Goal: Information Seeking & Learning: Learn about a topic

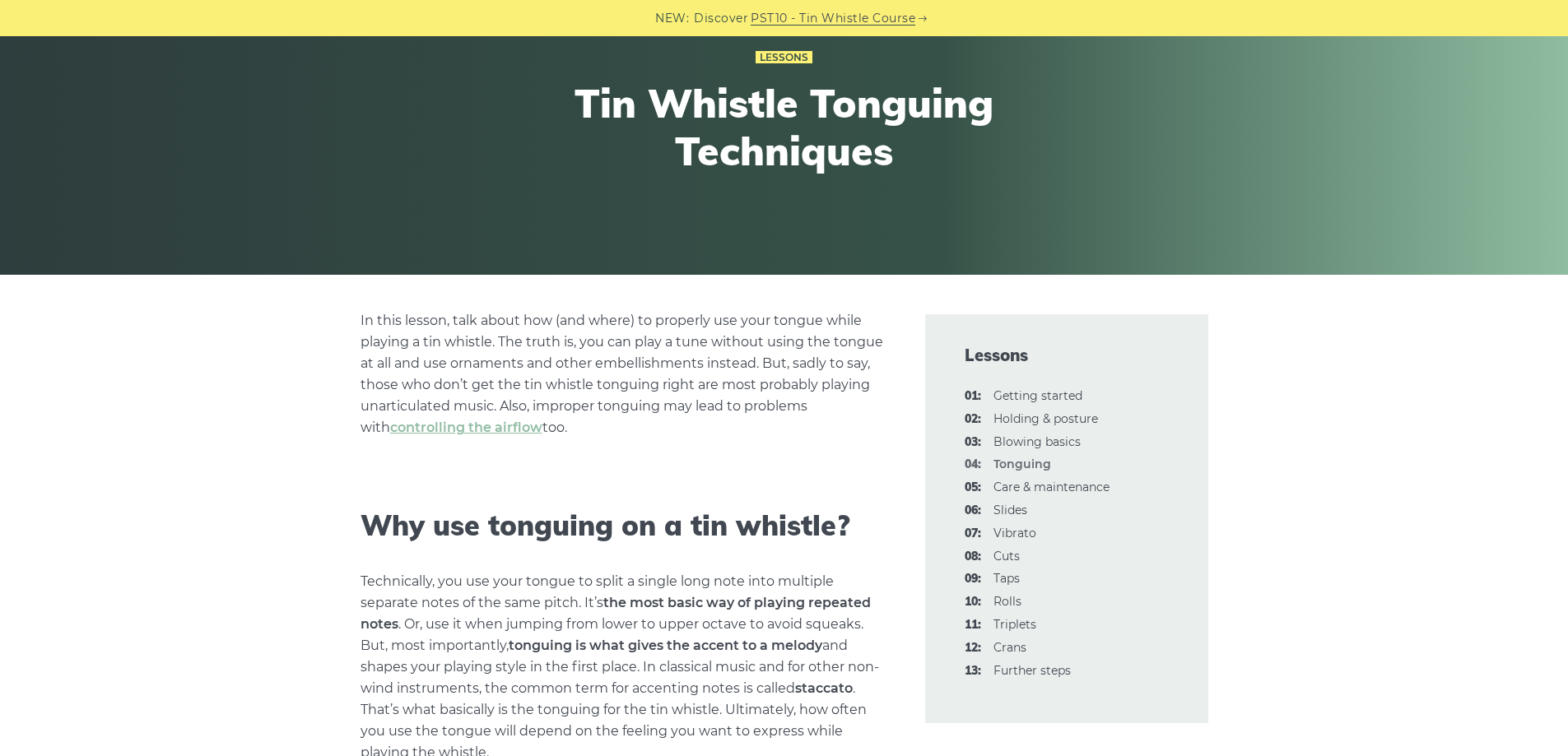
scroll to position [329, 0]
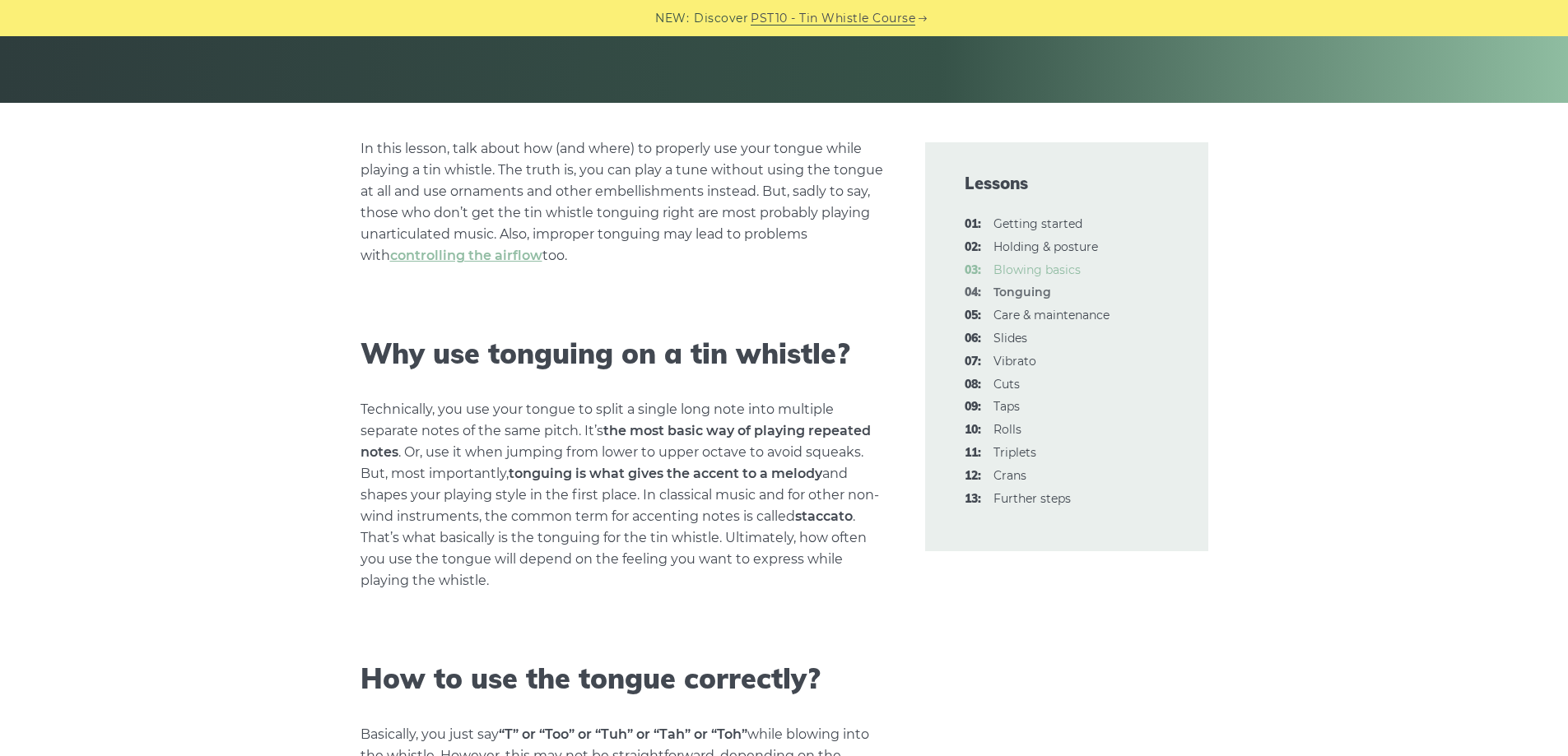
click at [1018, 266] on link "03: Blowing basics" at bounding box center [1037, 270] width 87 height 15
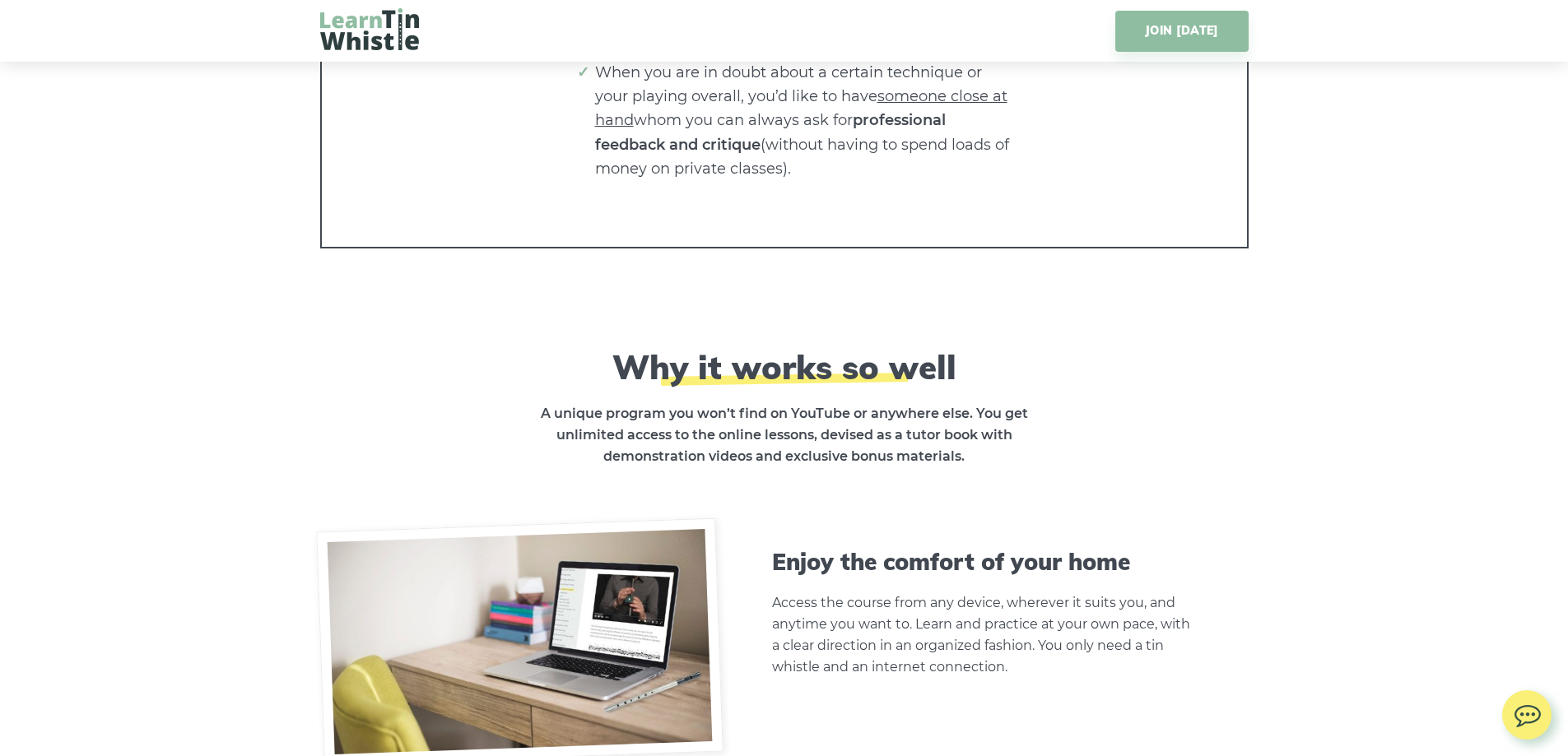
scroll to position [4361, 0]
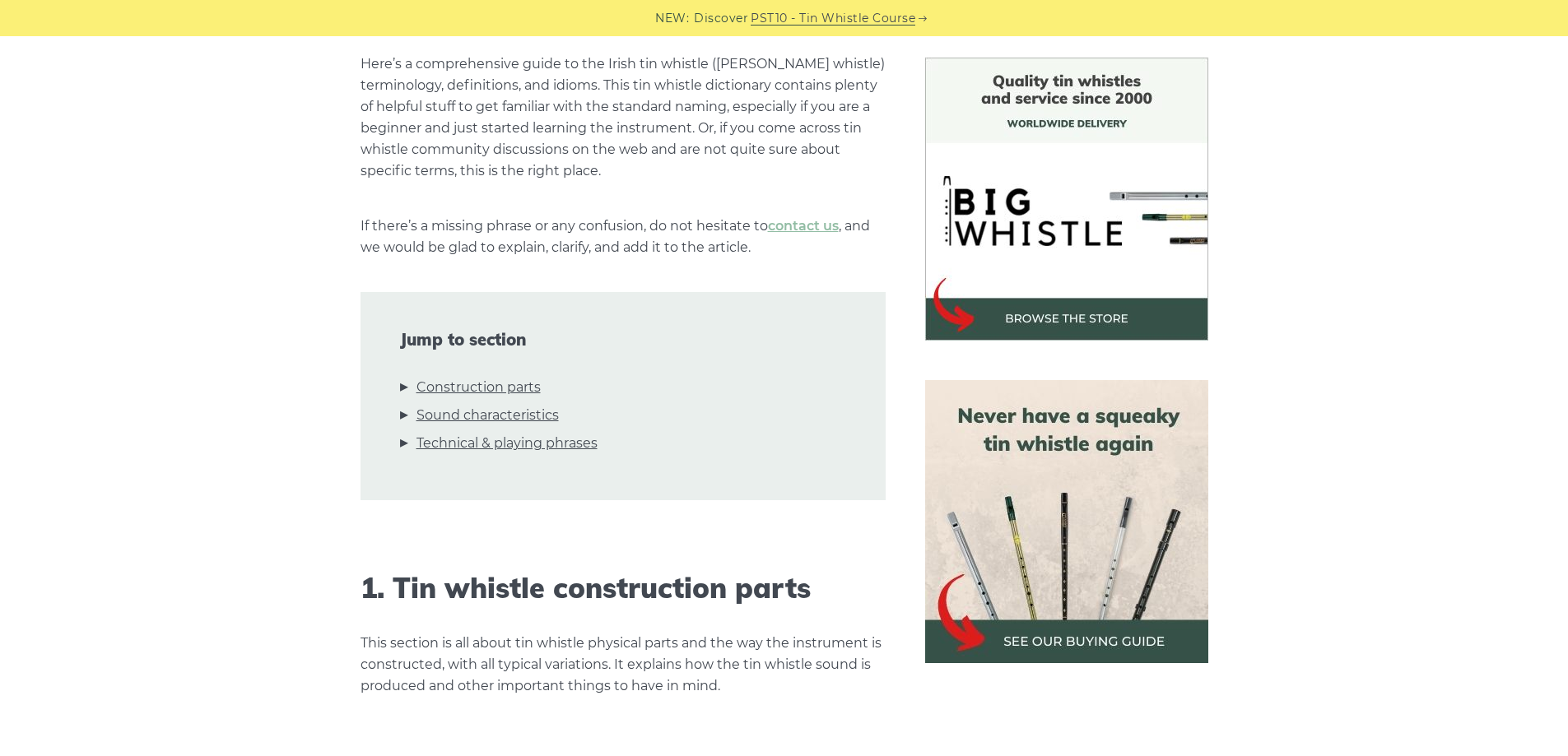
scroll to position [606, 0]
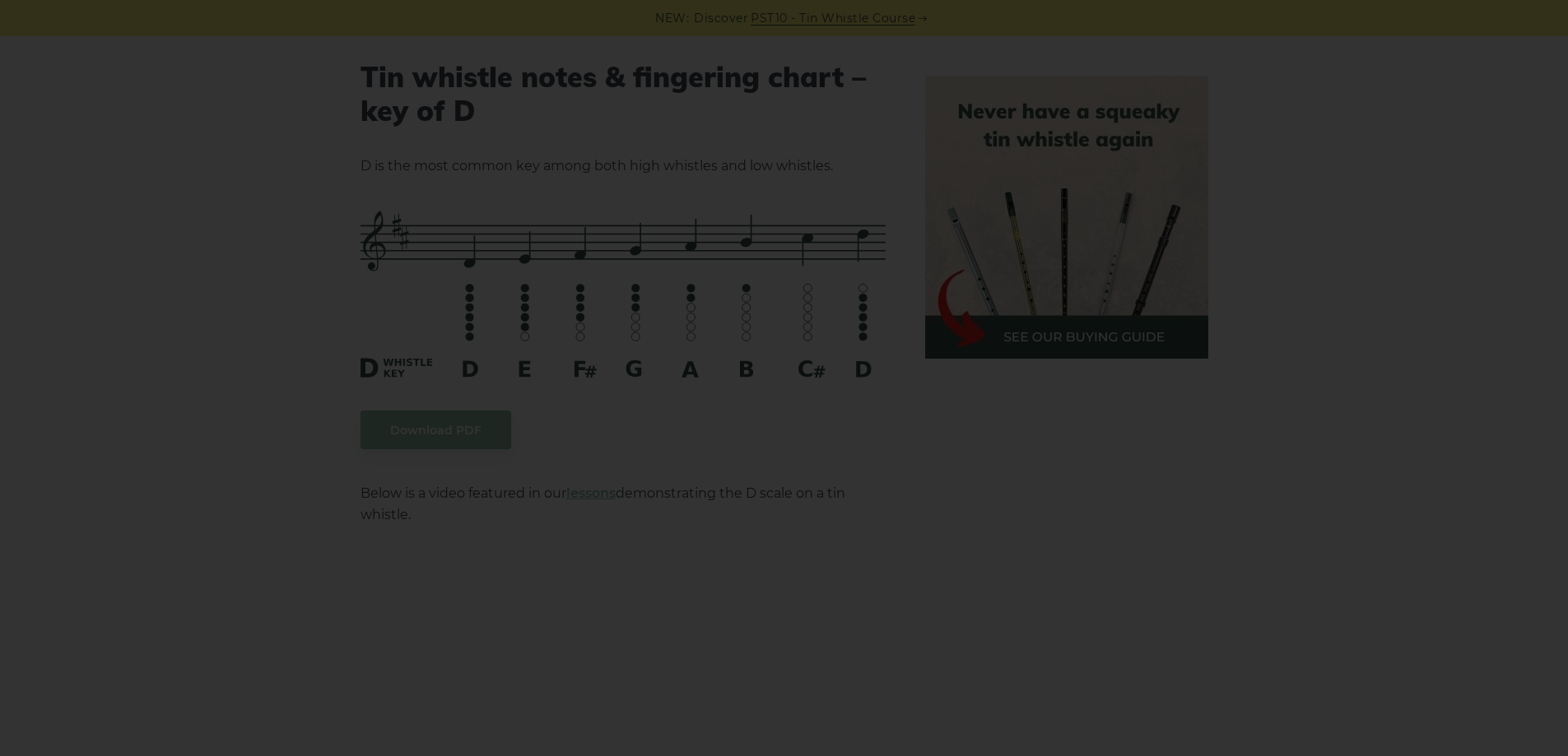
click at [209, 400] on div "×" at bounding box center [784, 378] width 1568 height 756
click at [226, 175] on div "×" at bounding box center [784, 378] width 1568 height 756
click at [693, 164] on div "×" at bounding box center [784, 378] width 1568 height 756
drag, startPoint x: 1053, startPoint y: 376, endPoint x: 1027, endPoint y: 408, distance: 41.2
click at [1052, 376] on div "×" at bounding box center [784, 378] width 1568 height 756
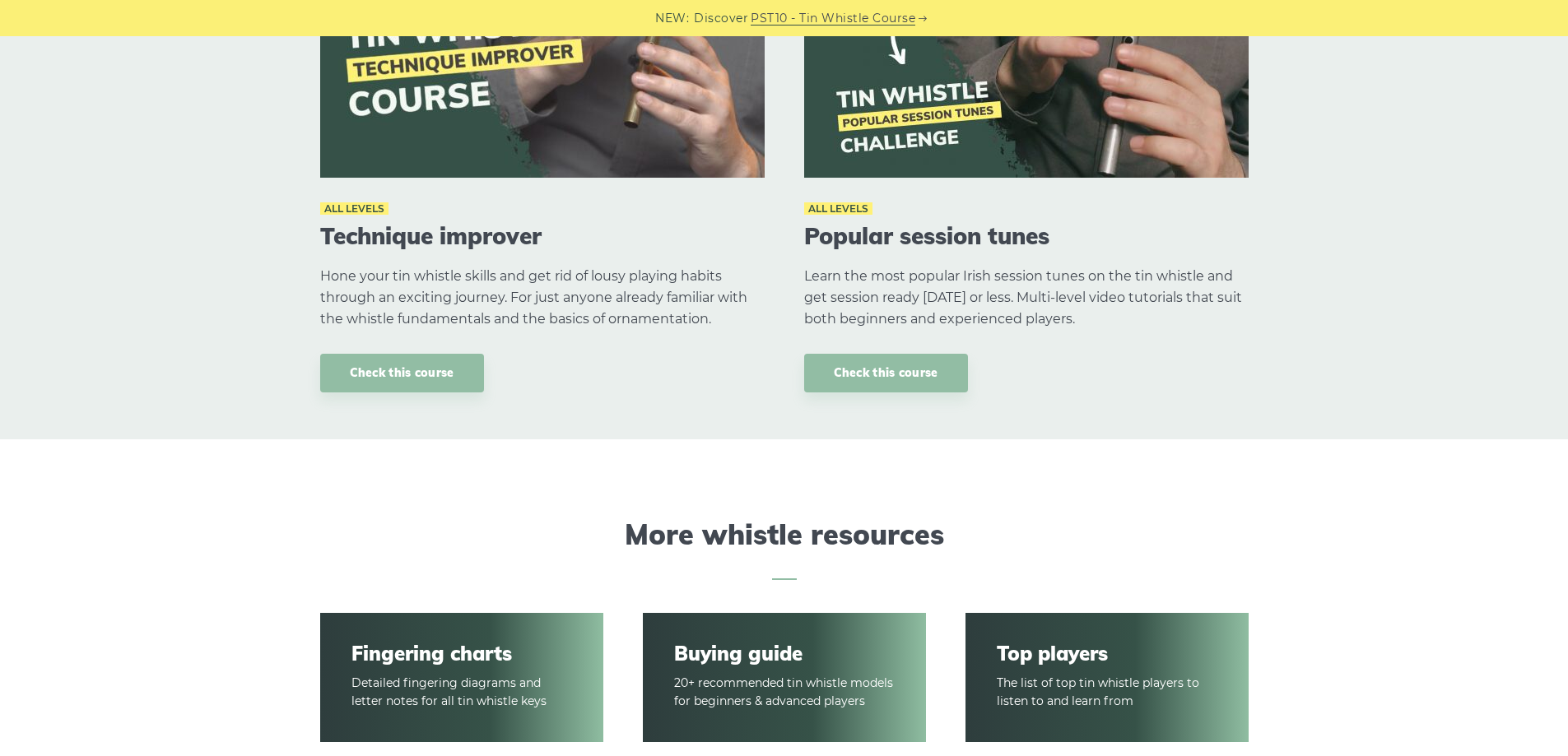
scroll to position [1399, 0]
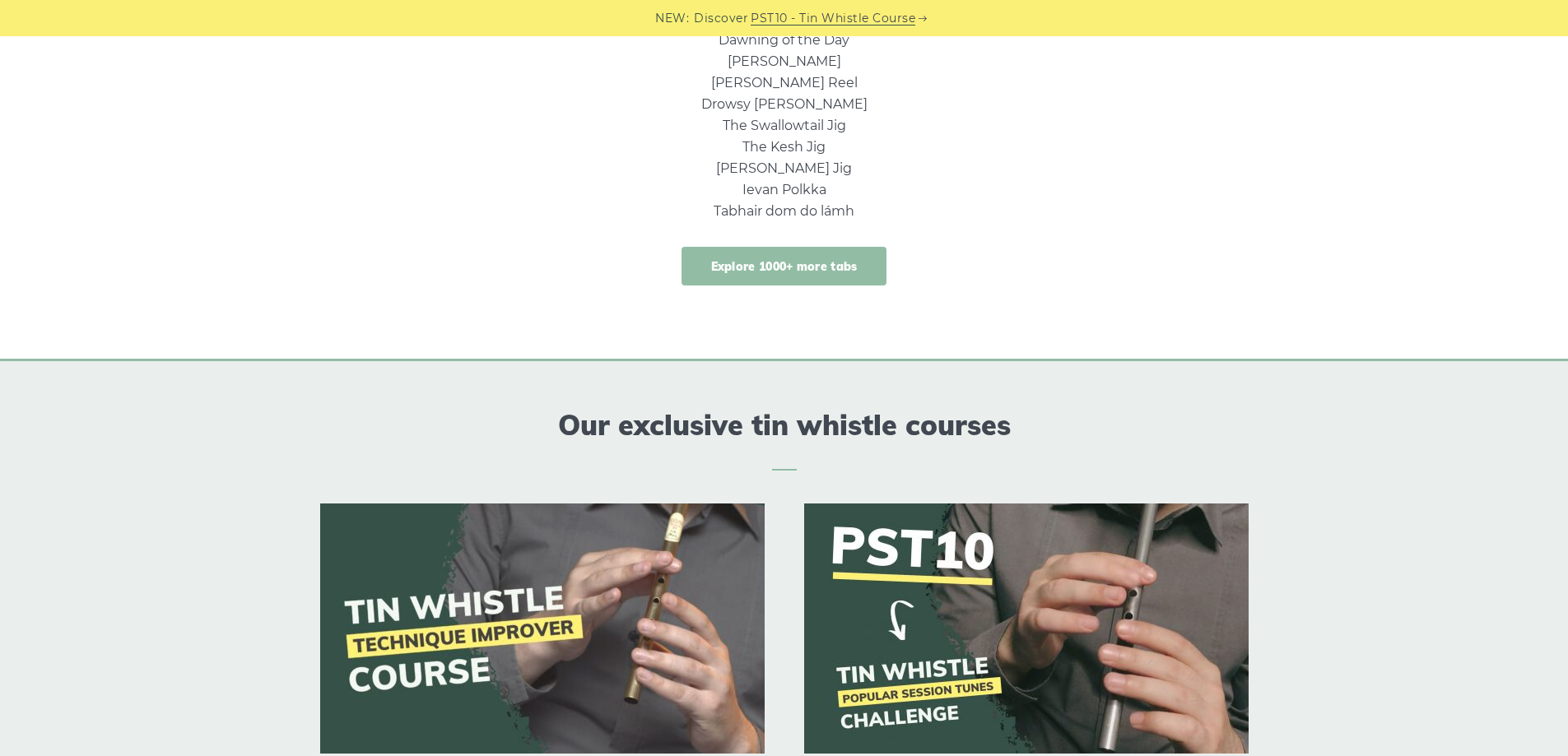
click at [782, 265] on link "Explore 1000+ more tabs" at bounding box center [784, 266] width 206 height 39
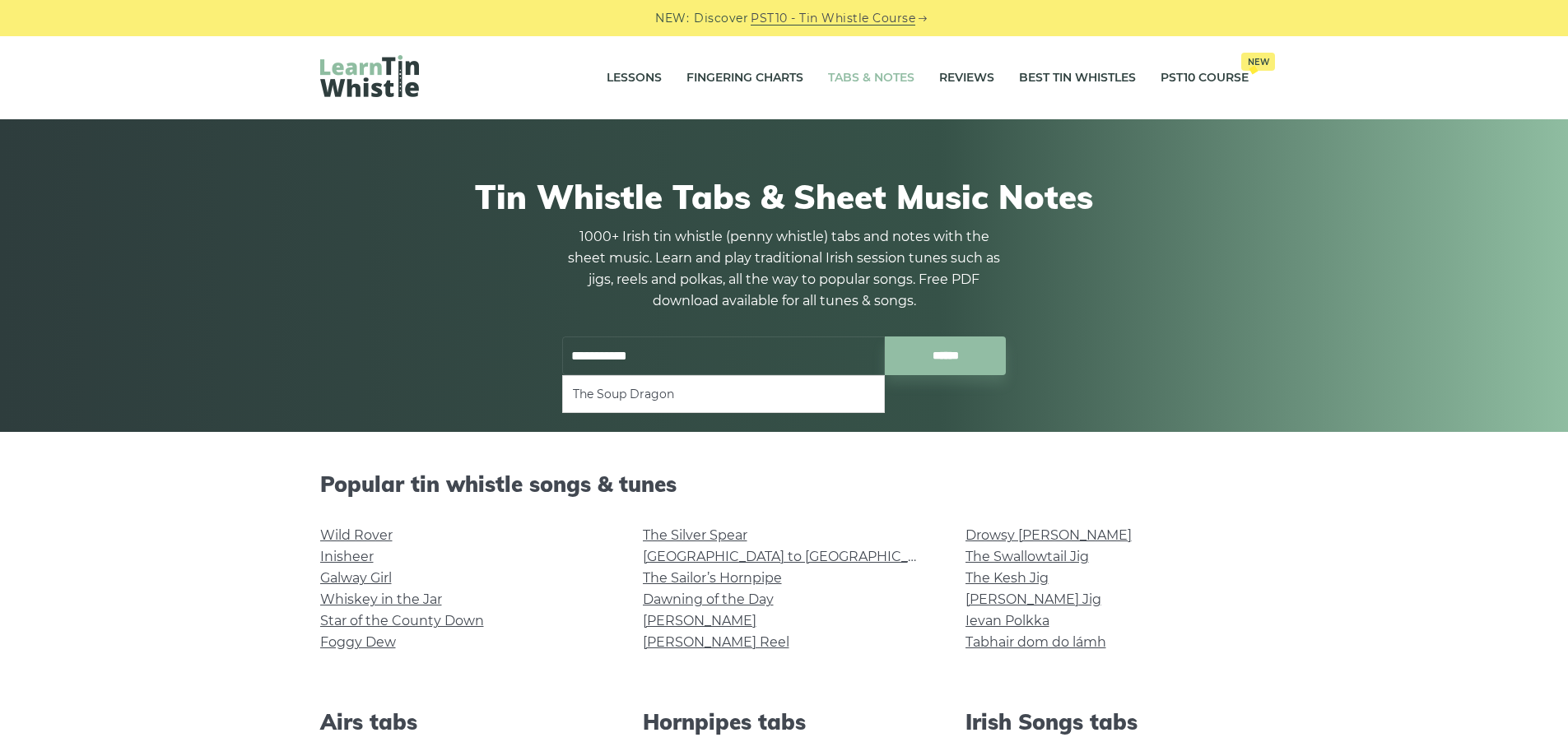
type input "**********"
click at [885, 336] on input "******" at bounding box center [945, 355] width 121 height 39
click at [684, 344] on input "**********" at bounding box center [724, 355] width 323 height 39
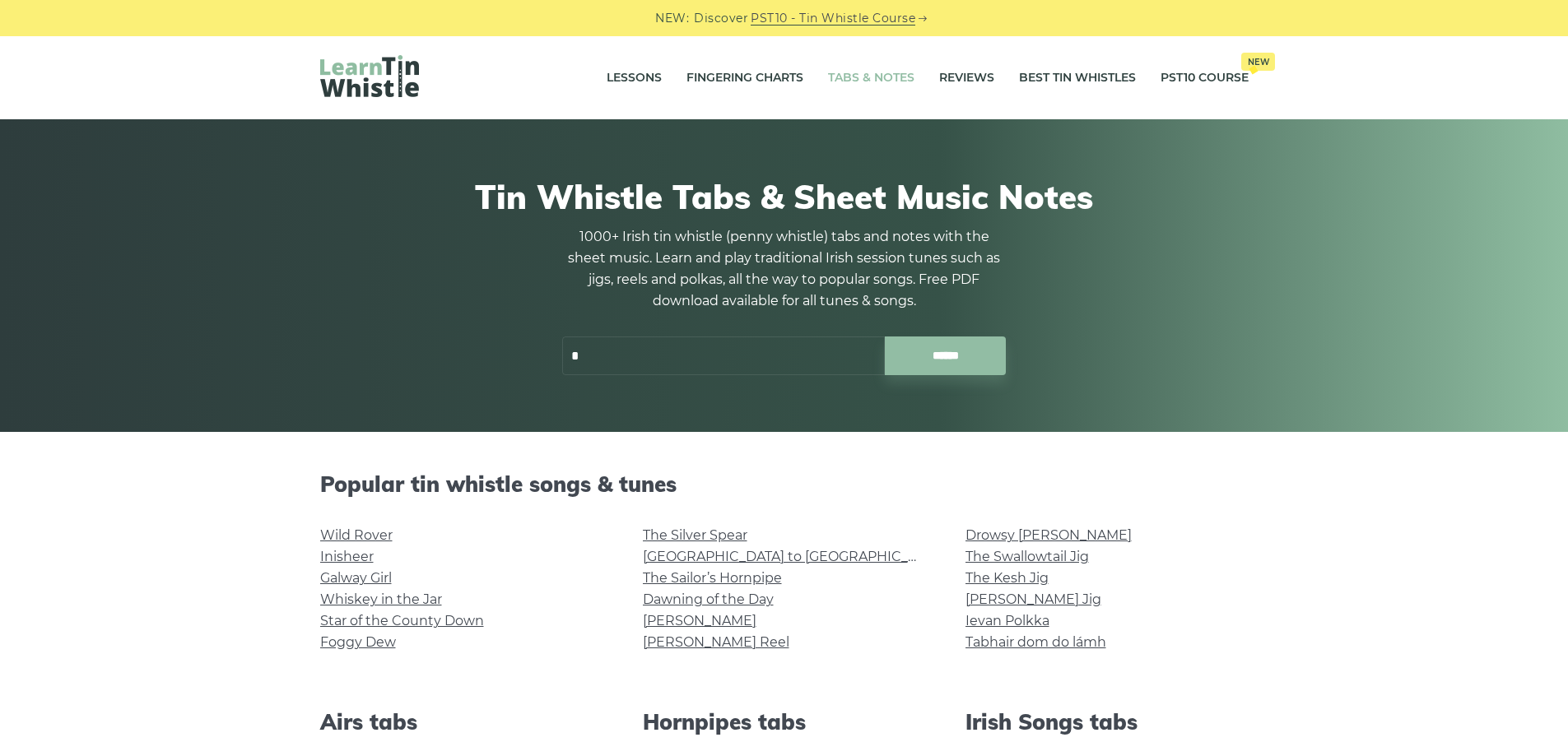
click at [606, 353] on input "text" at bounding box center [724, 355] width 323 height 39
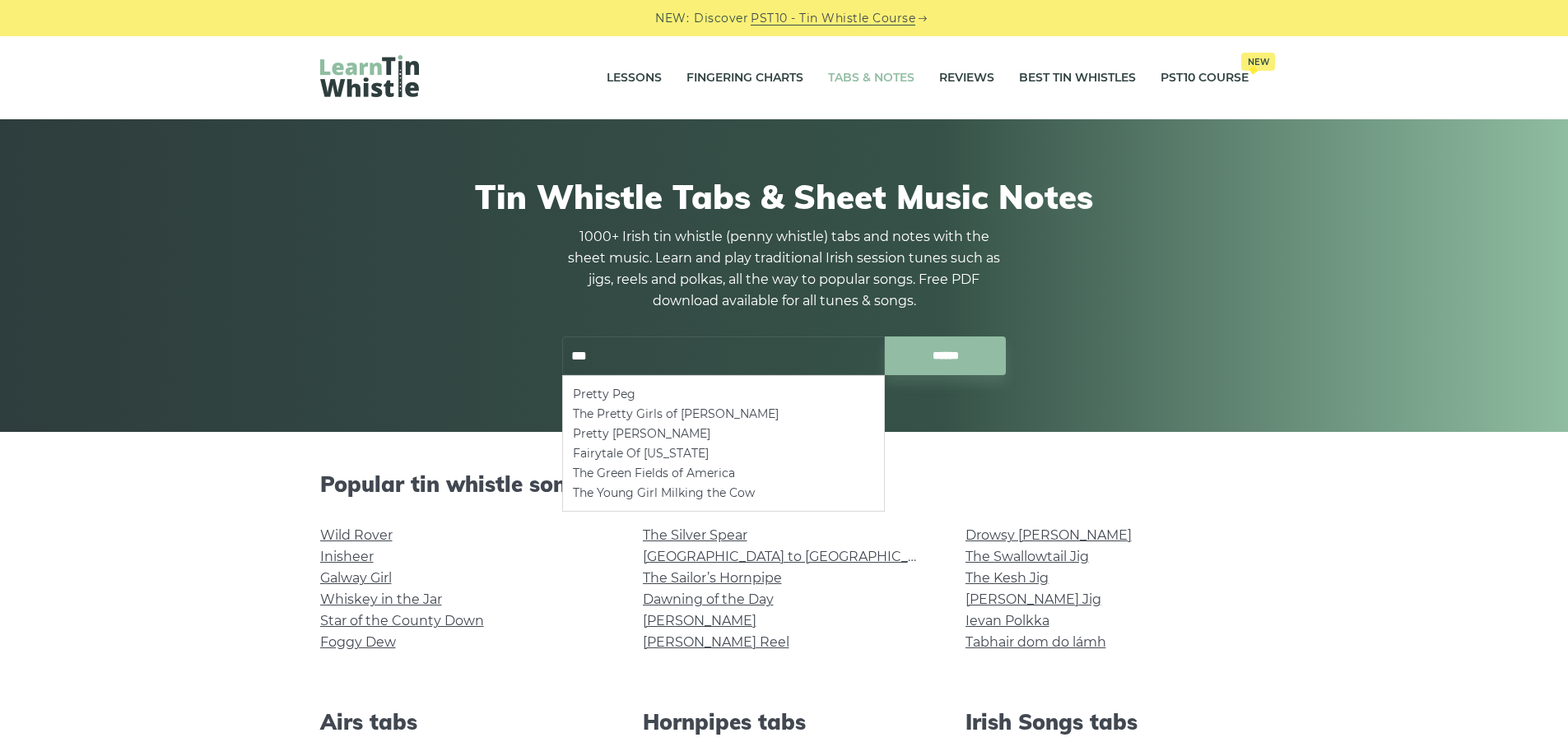
type input "*"
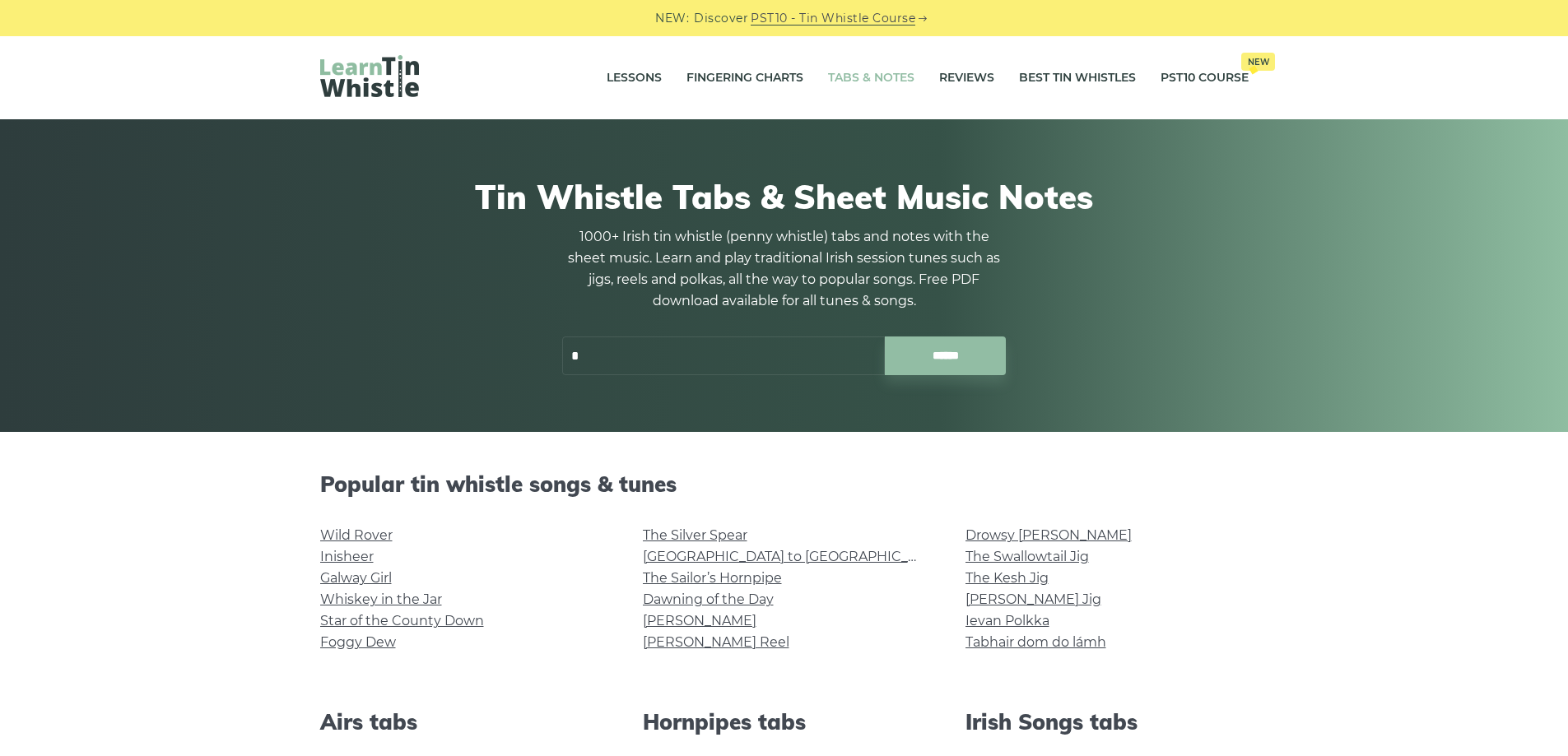
type input "**"
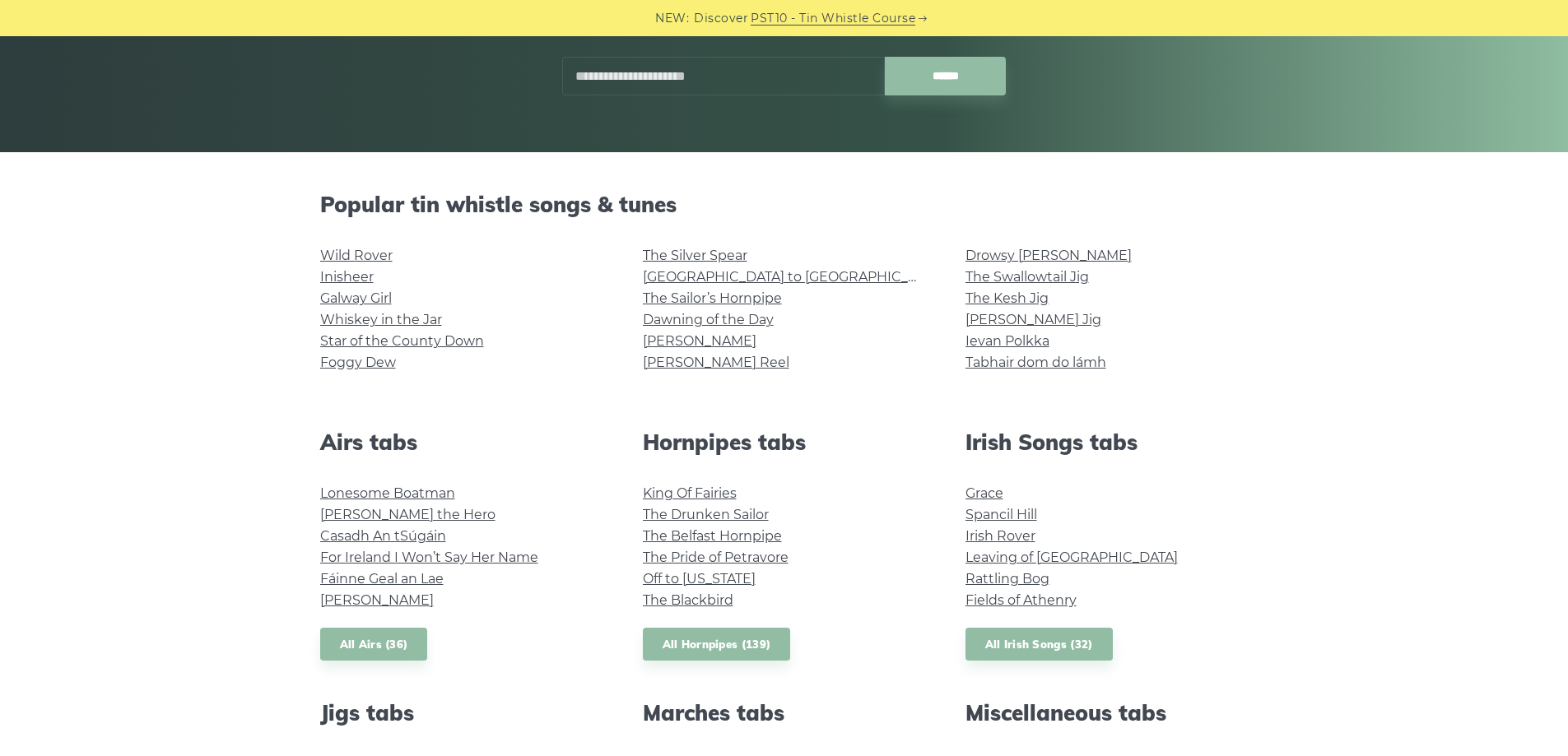
scroll to position [412, 0]
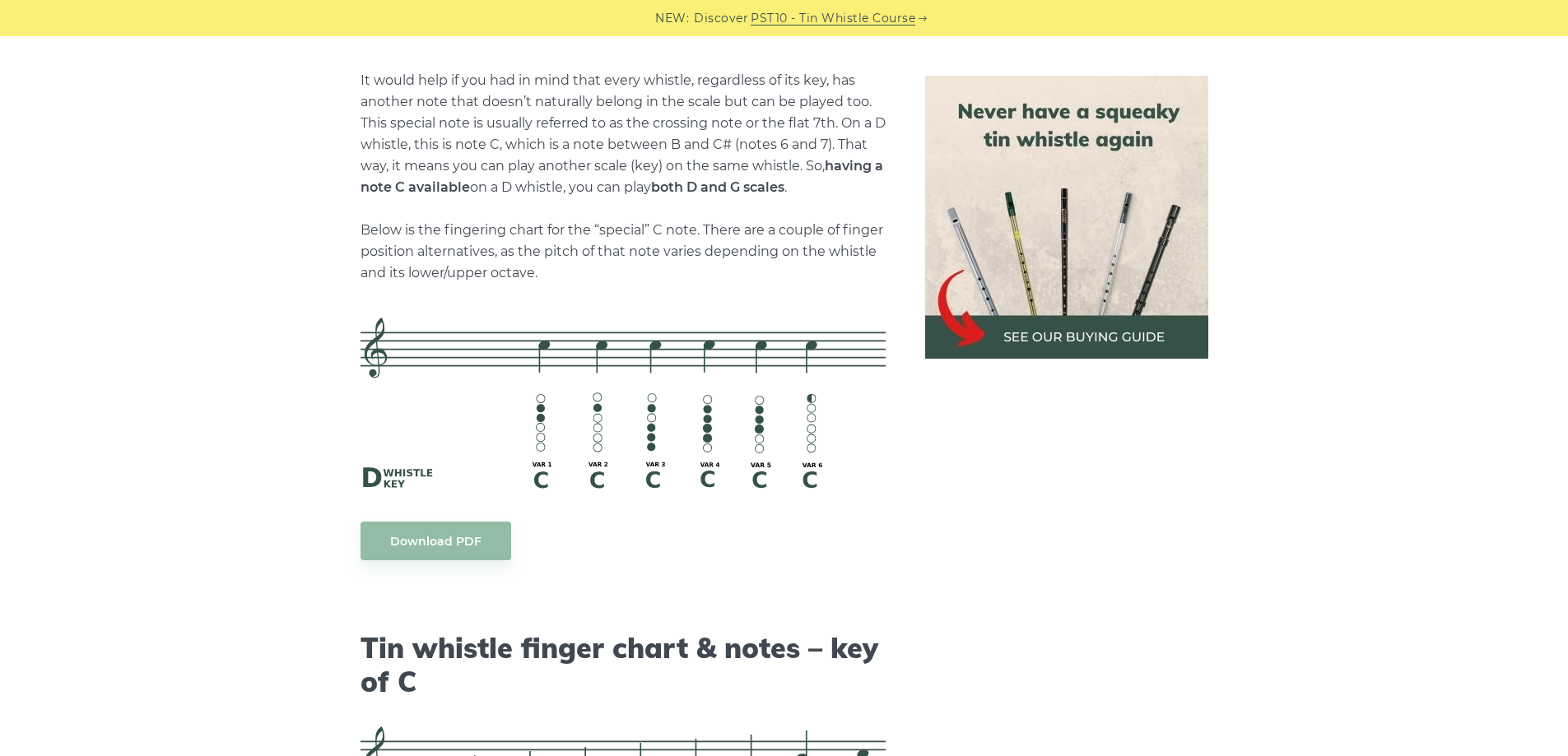
scroll to position [3552, 0]
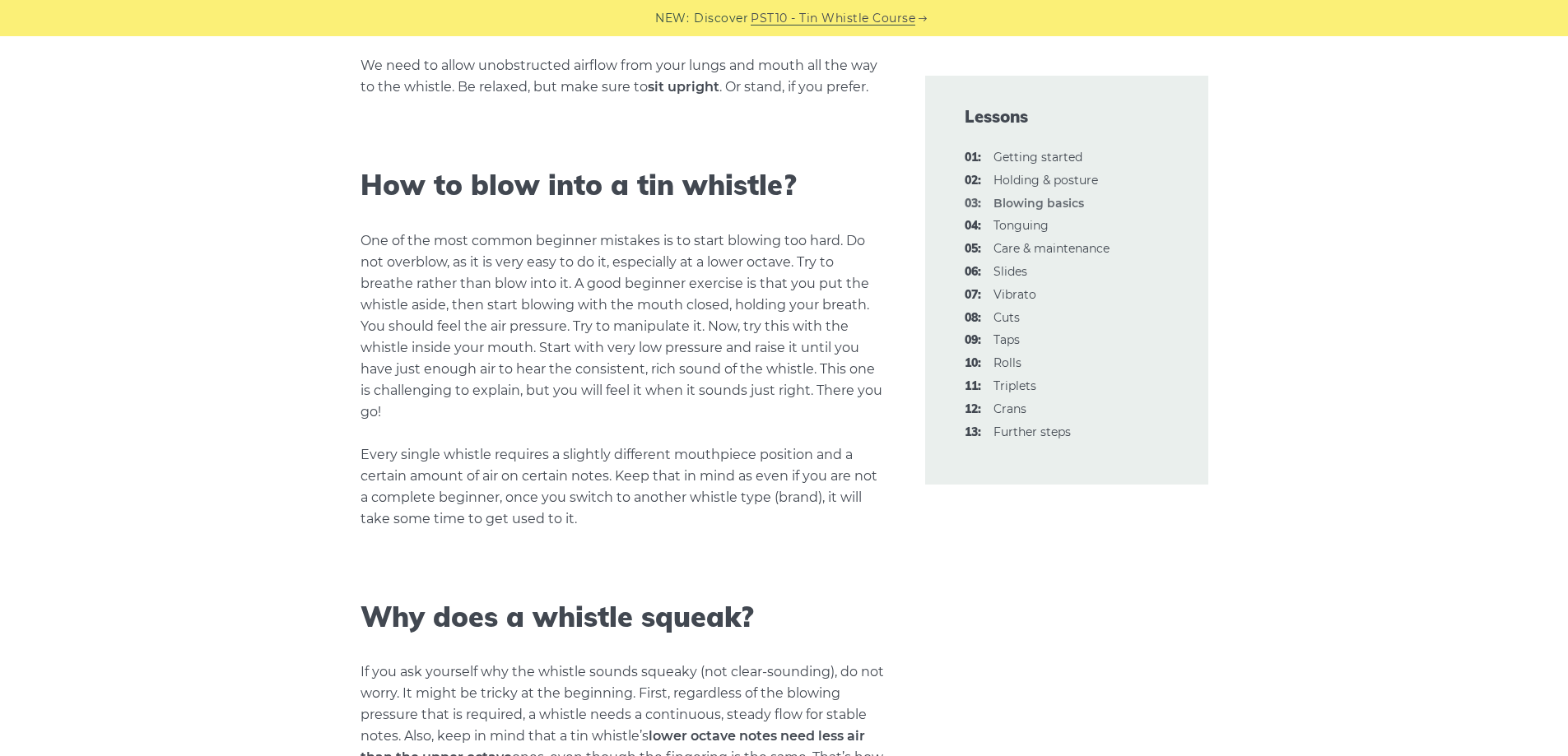
scroll to position [1235, 0]
click at [1074, 252] on link "05: Care & maintenance" at bounding box center [1052, 248] width 116 height 15
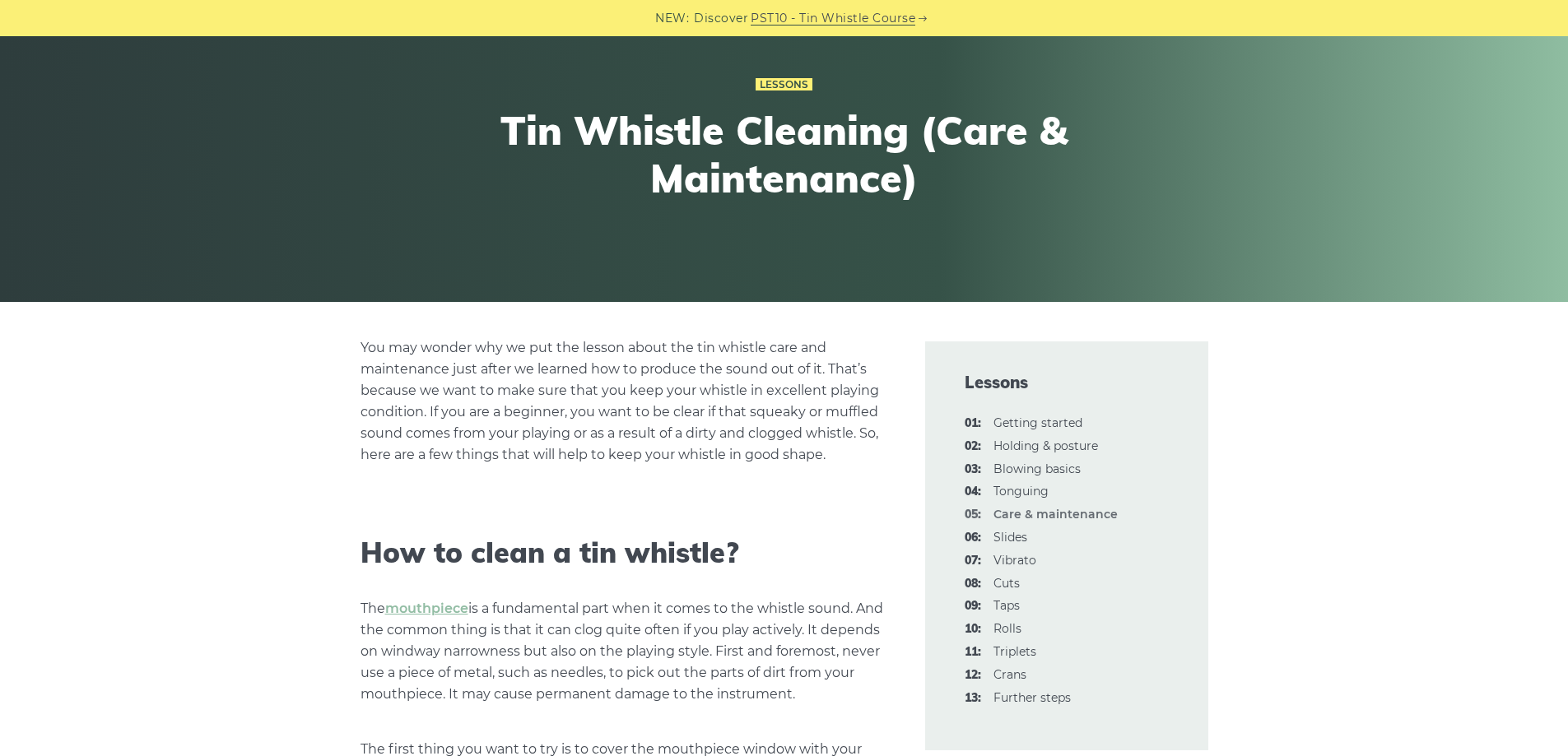
scroll to position [247, 0]
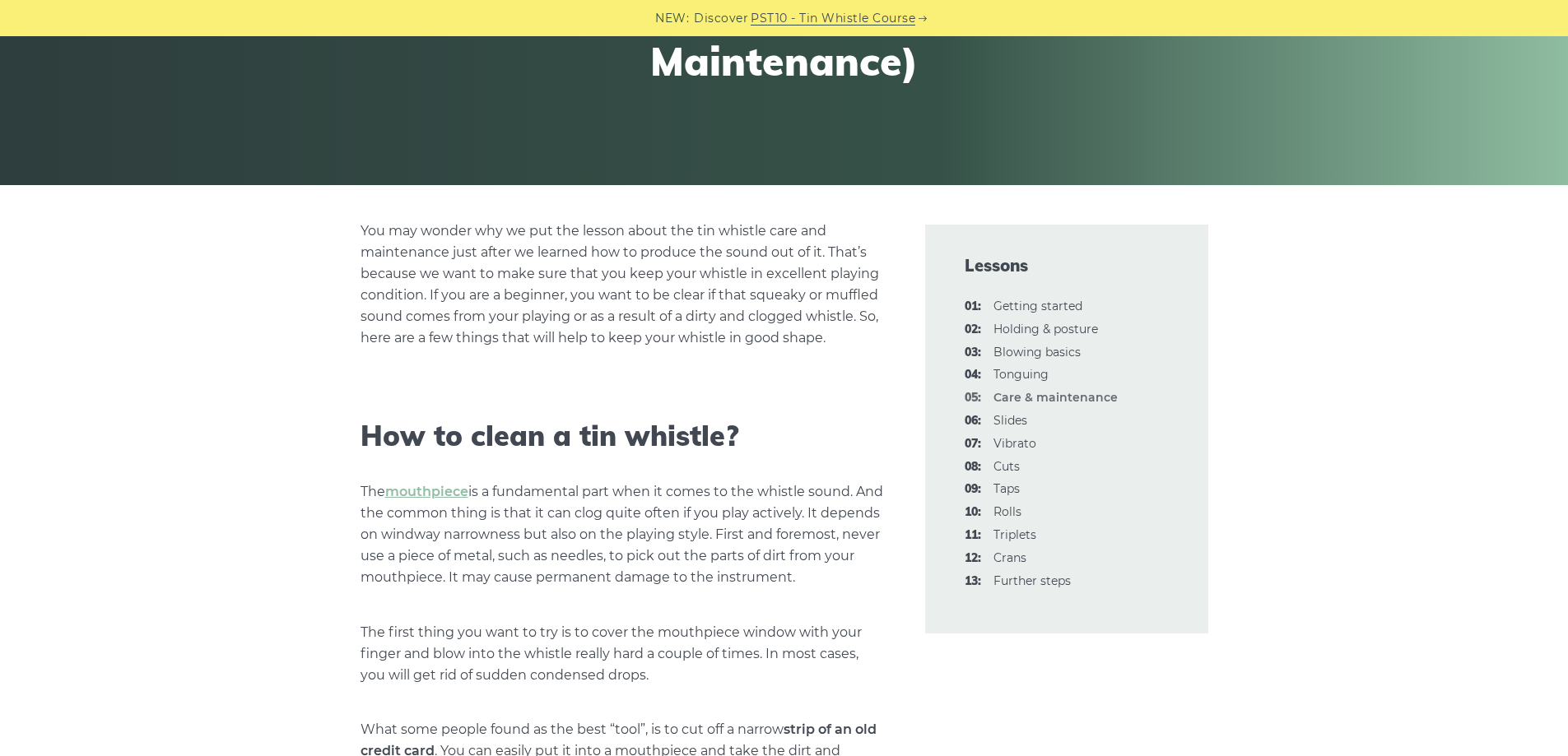
click at [1009, 383] on li "04: Tonguing" at bounding box center [1066, 375] width 204 height 20
click at [1017, 371] on link "04: Tonguing" at bounding box center [1021, 374] width 55 height 15
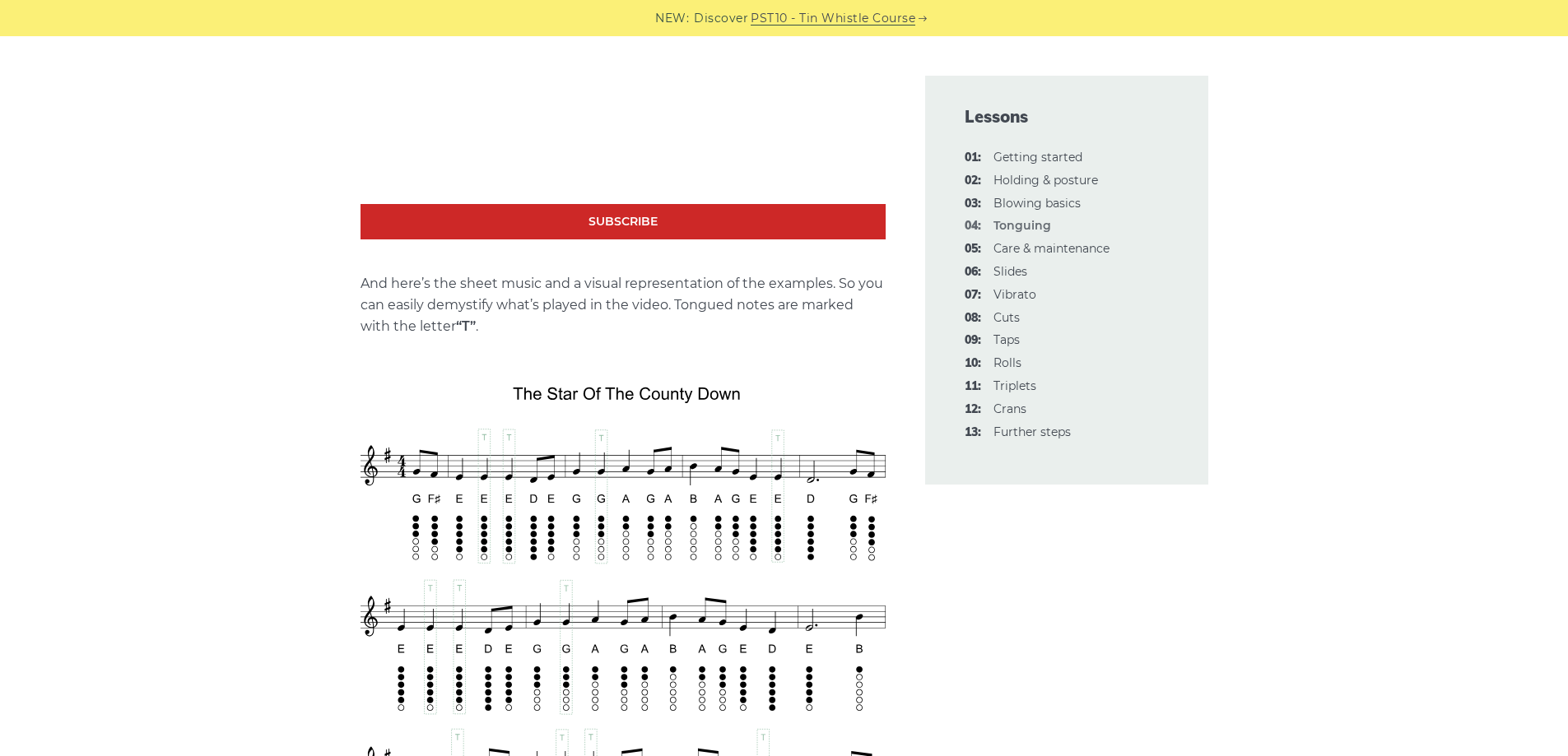
scroll to position [2222, 0]
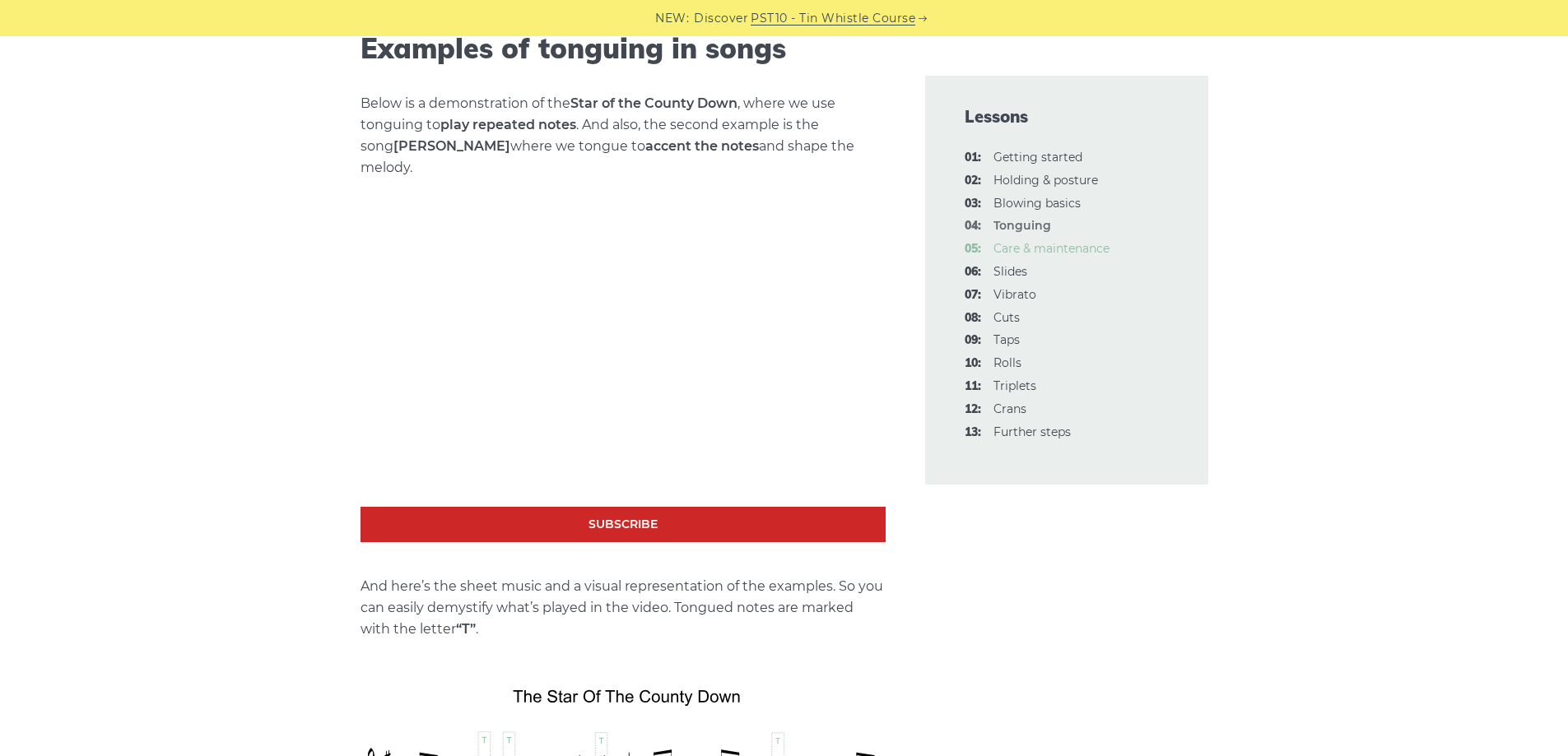
click at [1059, 250] on link "05: Care & maintenance" at bounding box center [1052, 248] width 116 height 15
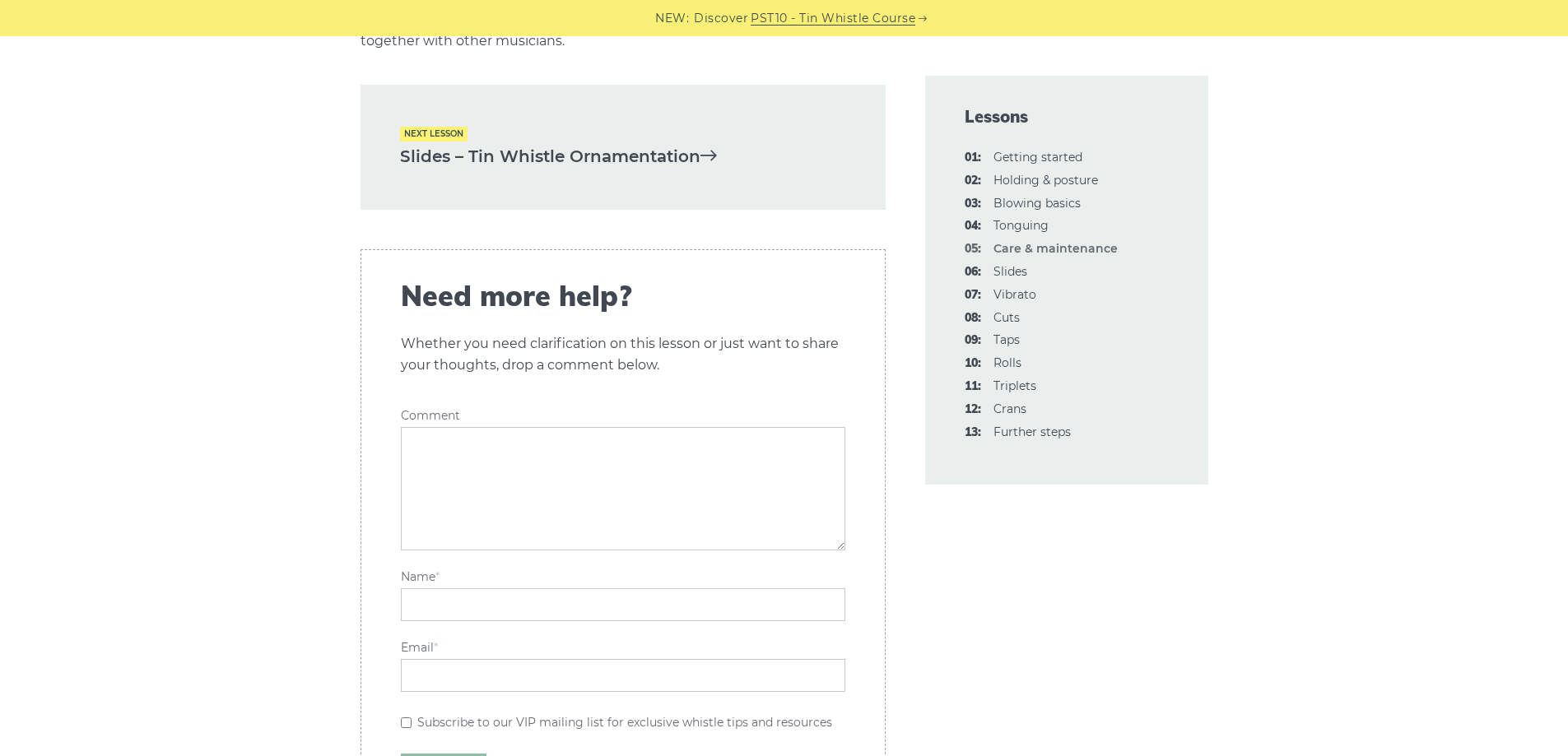
scroll to position [2880, 0]
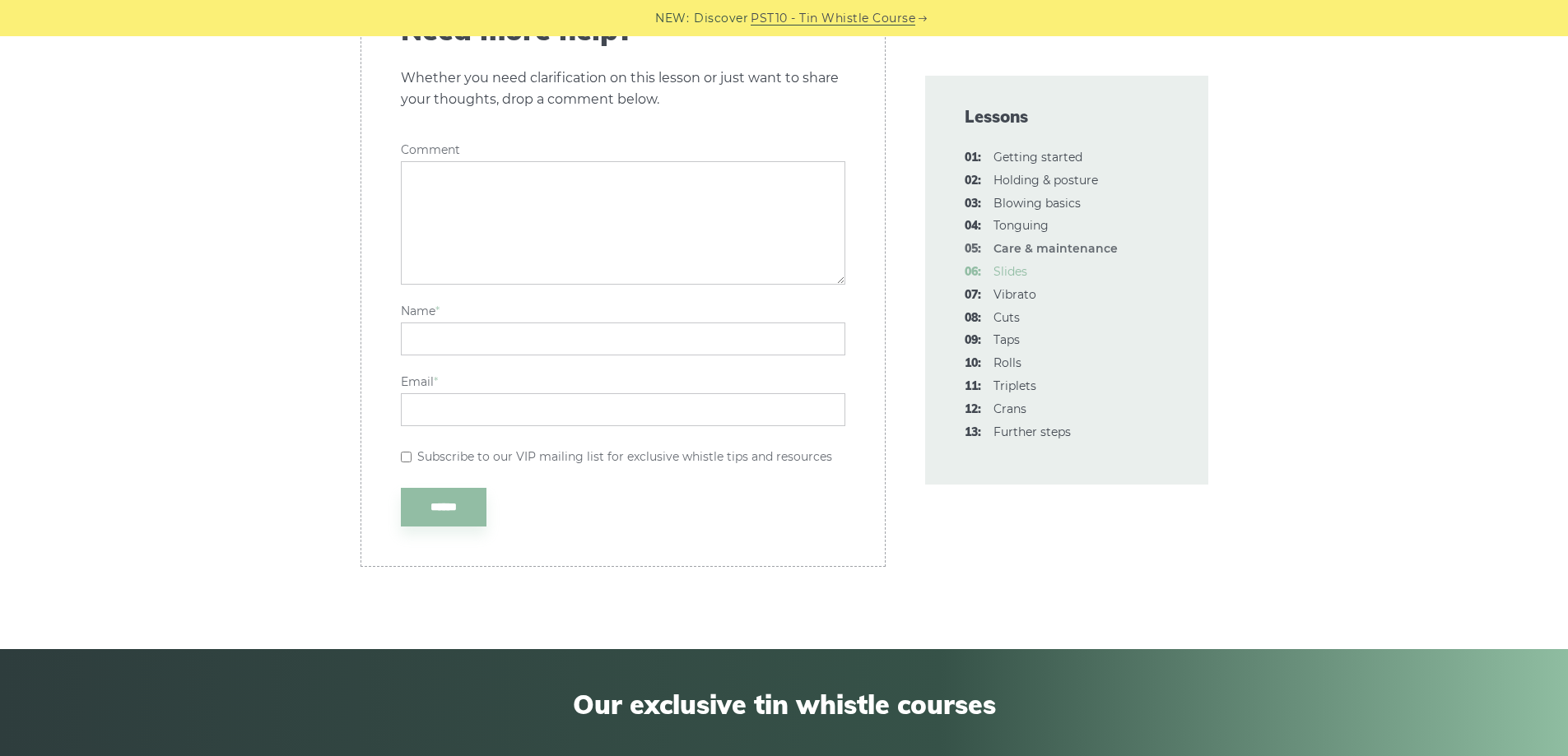
click at [1004, 267] on link "06: Slides" at bounding box center [1010, 271] width 34 height 15
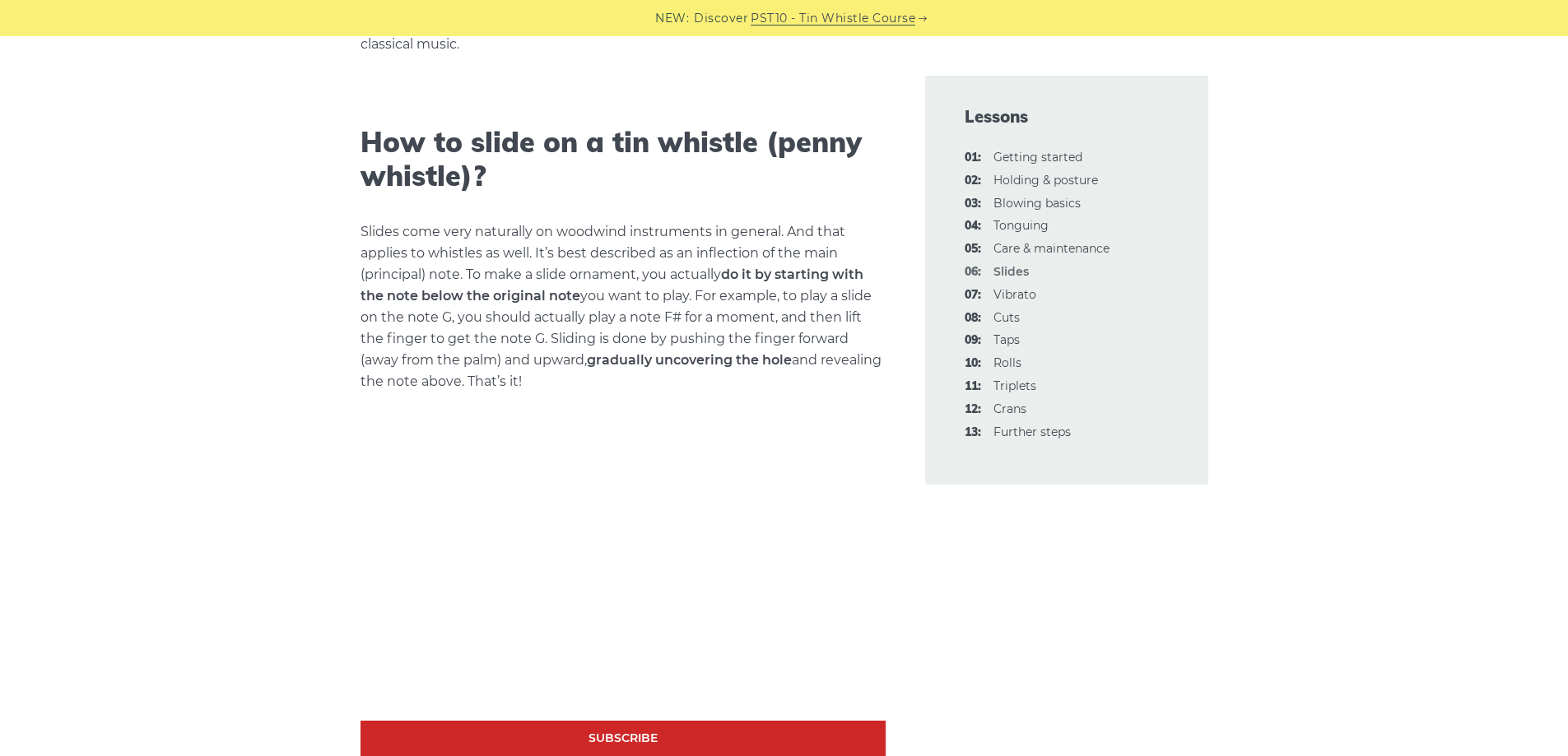
scroll to position [658, 0]
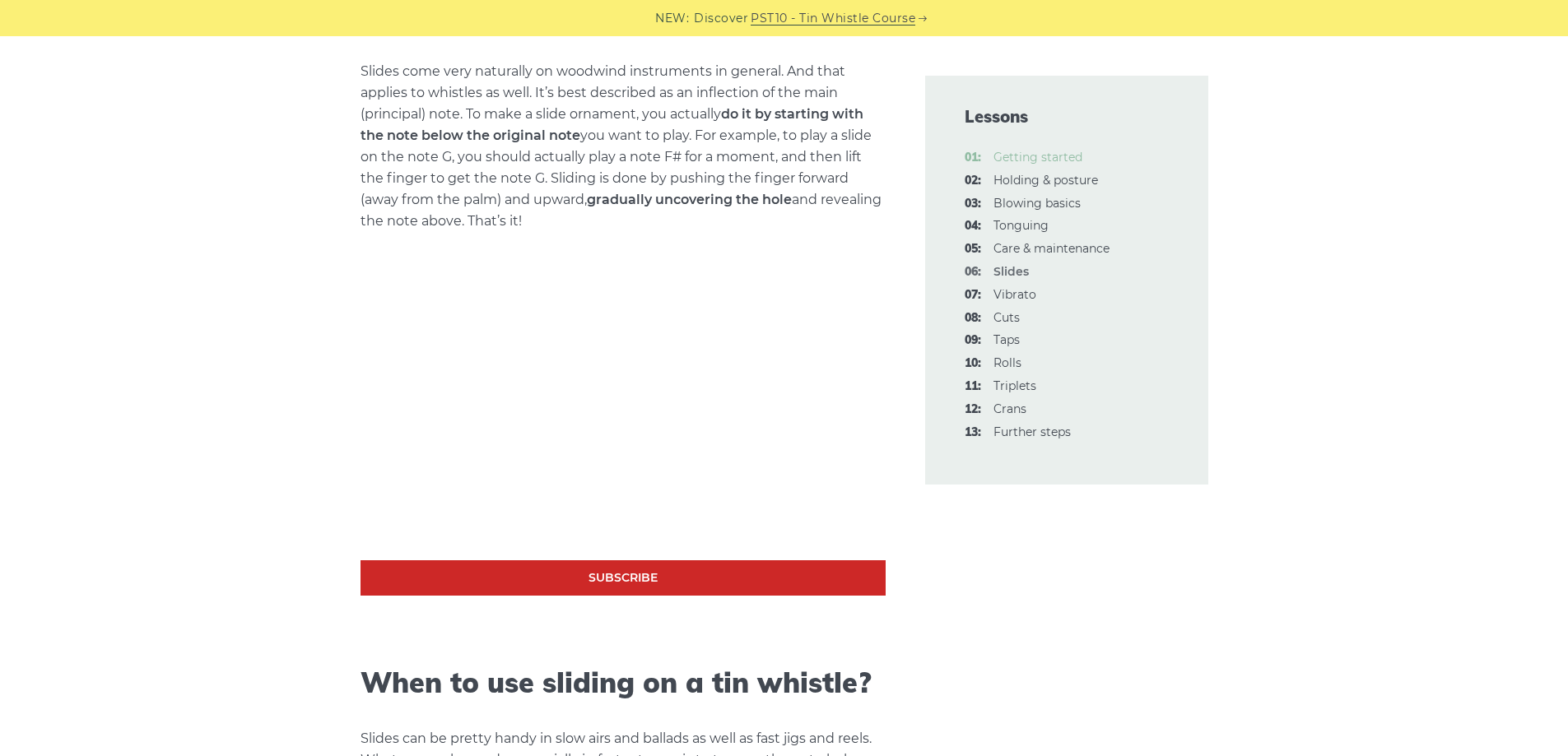
click at [1039, 150] on link "01: Getting started" at bounding box center [1038, 157] width 89 height 15
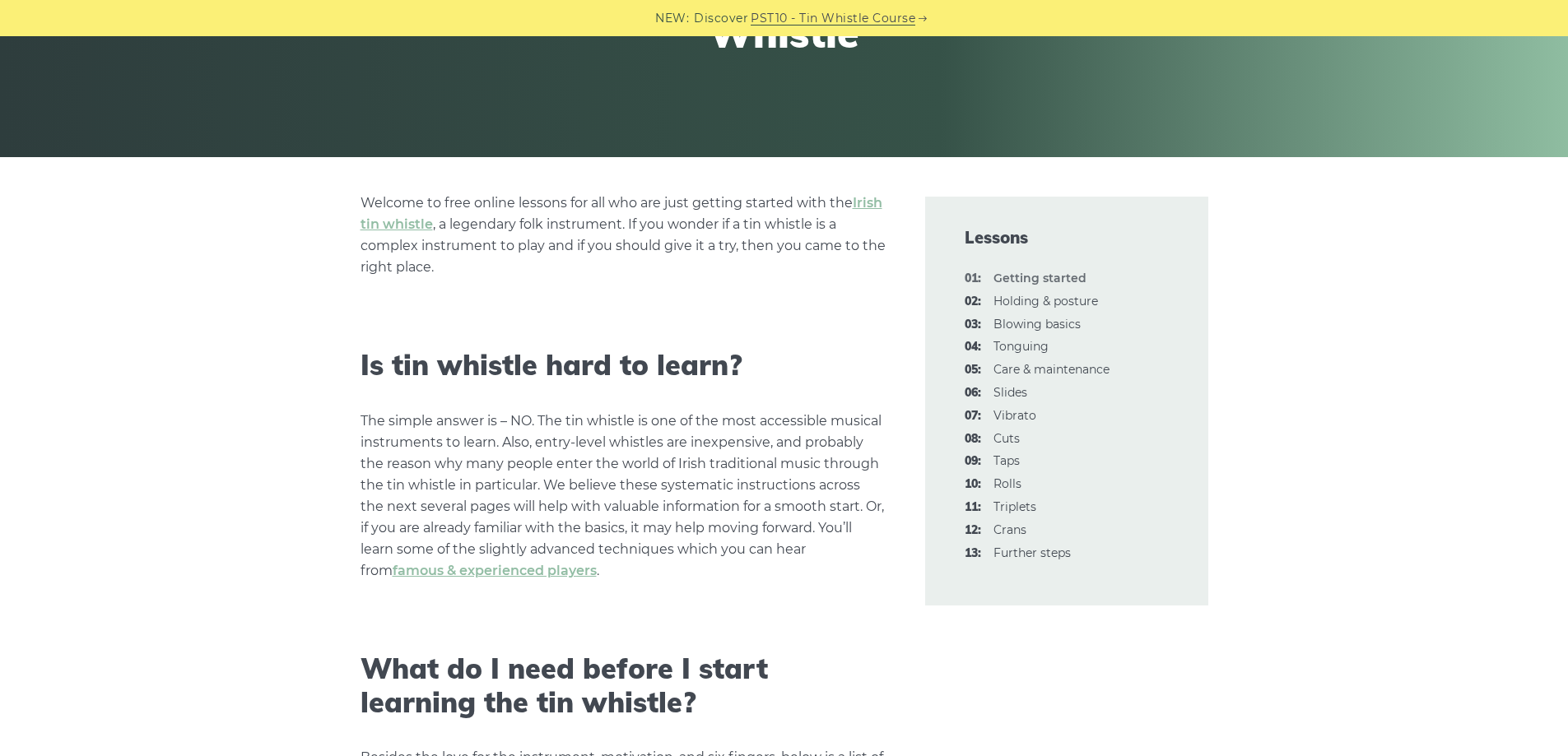
scroll to position [412, 0]
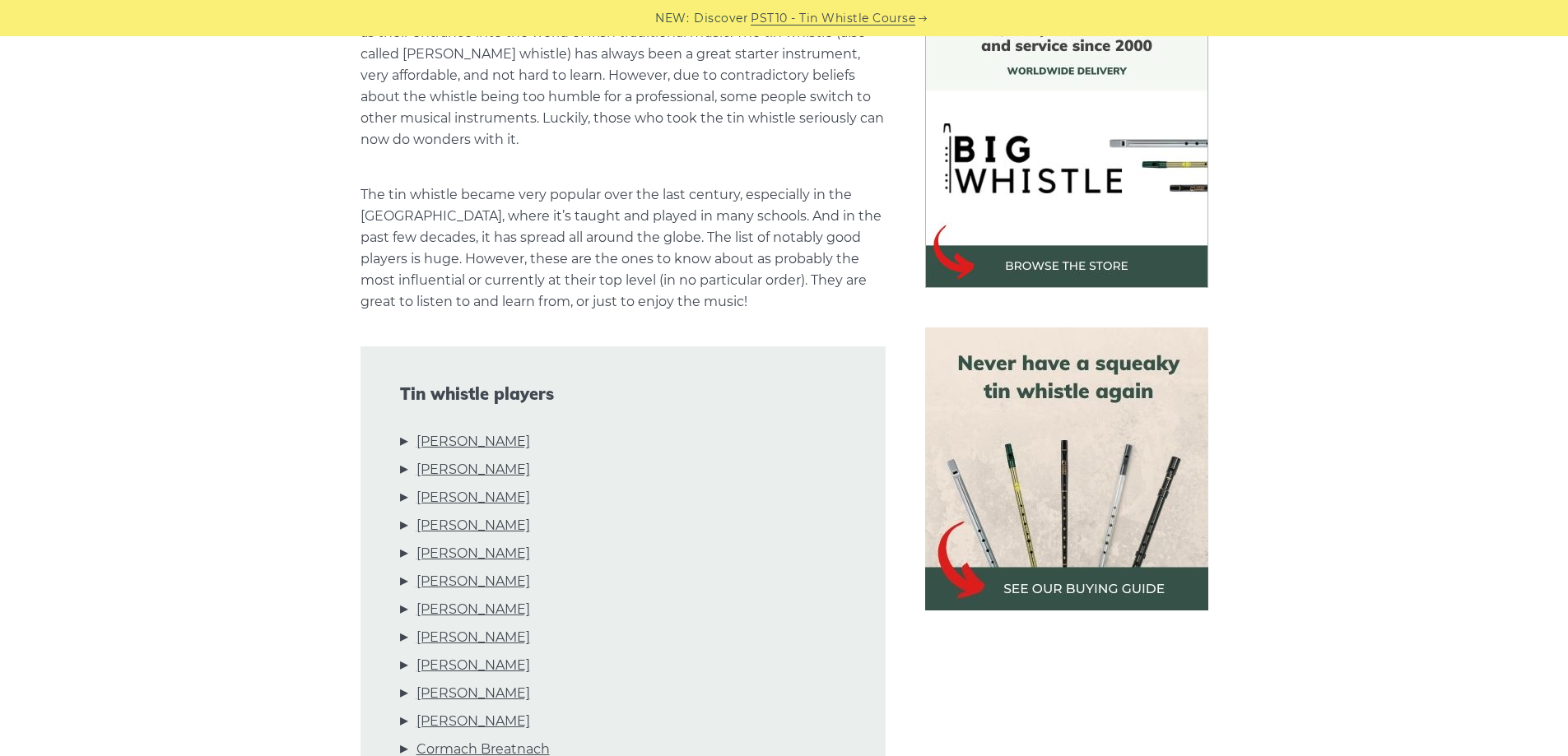
scroll to position [741, 0]
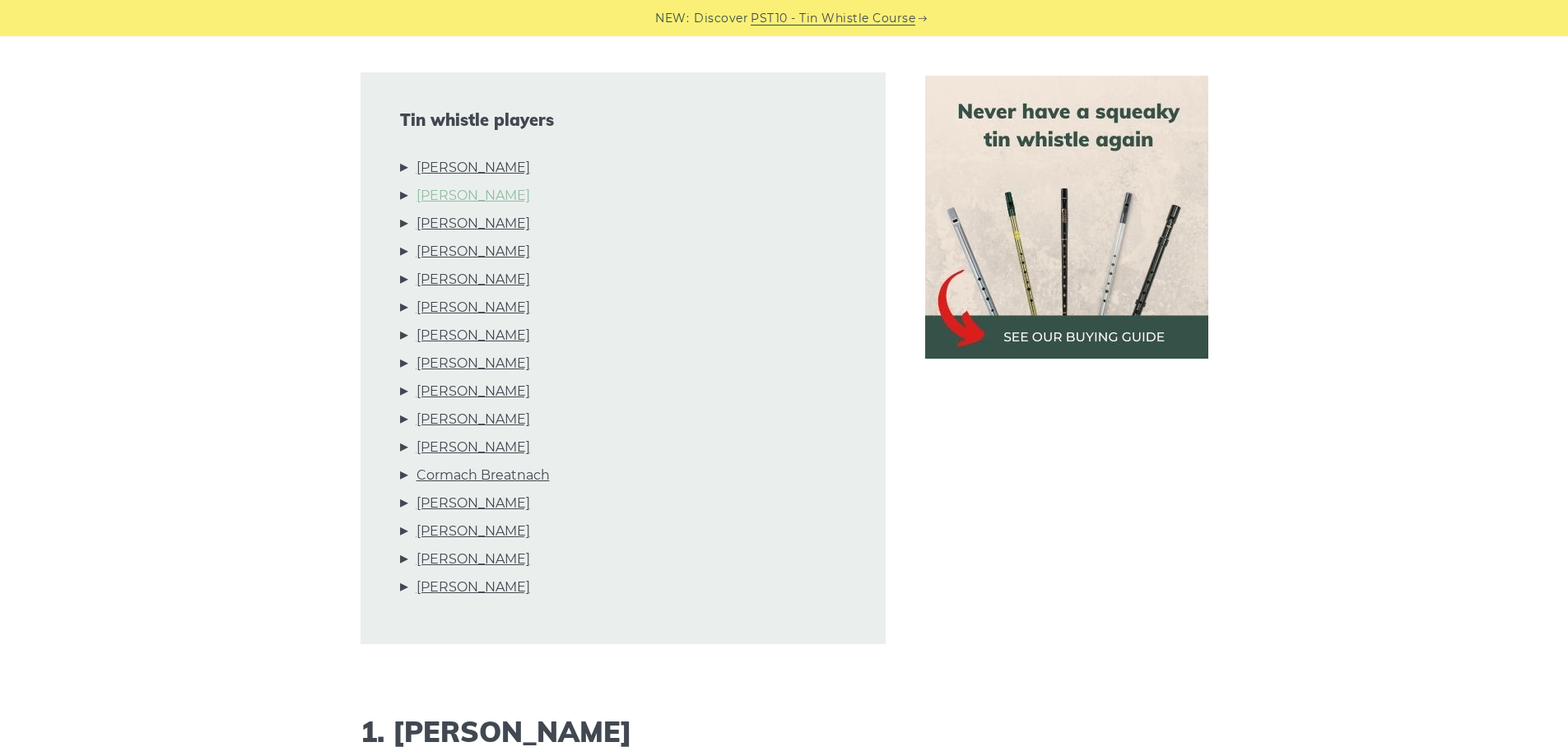
click at [460, 200] on link "Mary Bergin" at bounding box center [472, 196] width 113 height 22
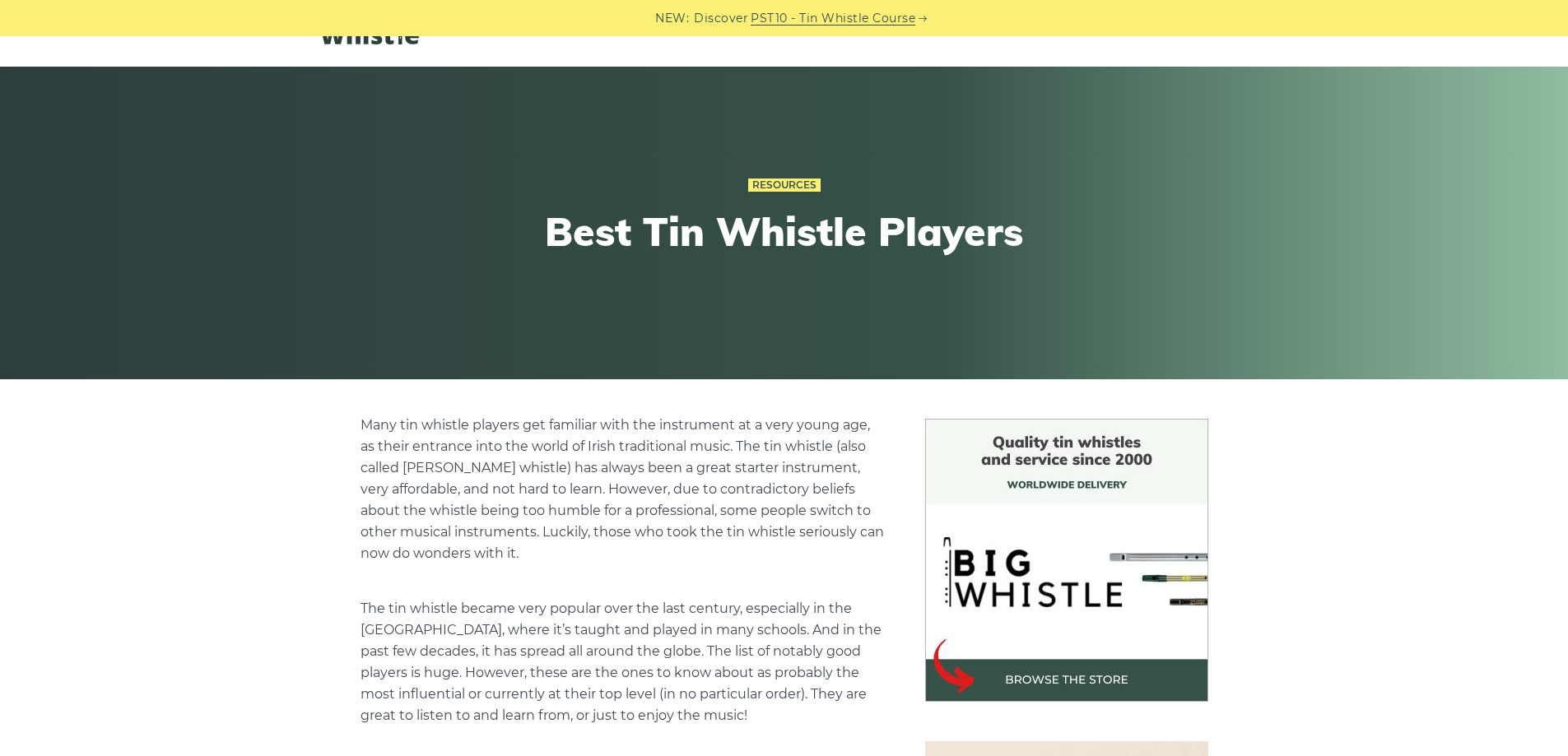
scroll to position [0, 0]
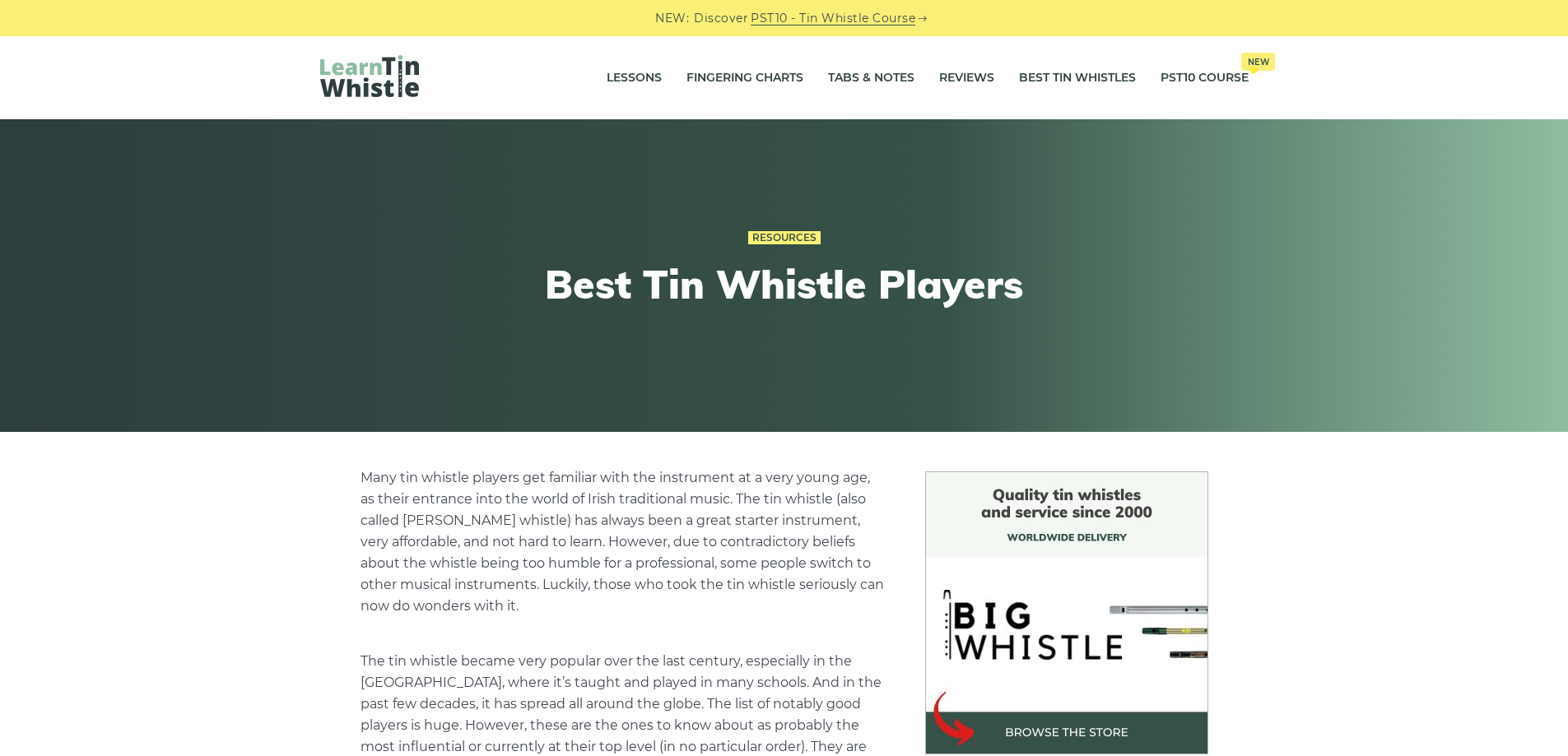
click at [599, 104] on div "Lessons Fingering Charts Tabs & Notes Reviews Best Tin Whistles PST10 Course Ne…" at bounding box center [784, 78] width 1008 height 83
click at [616, 81] on link "Lessons" at bounding box center [634, 78] width 55 height 41
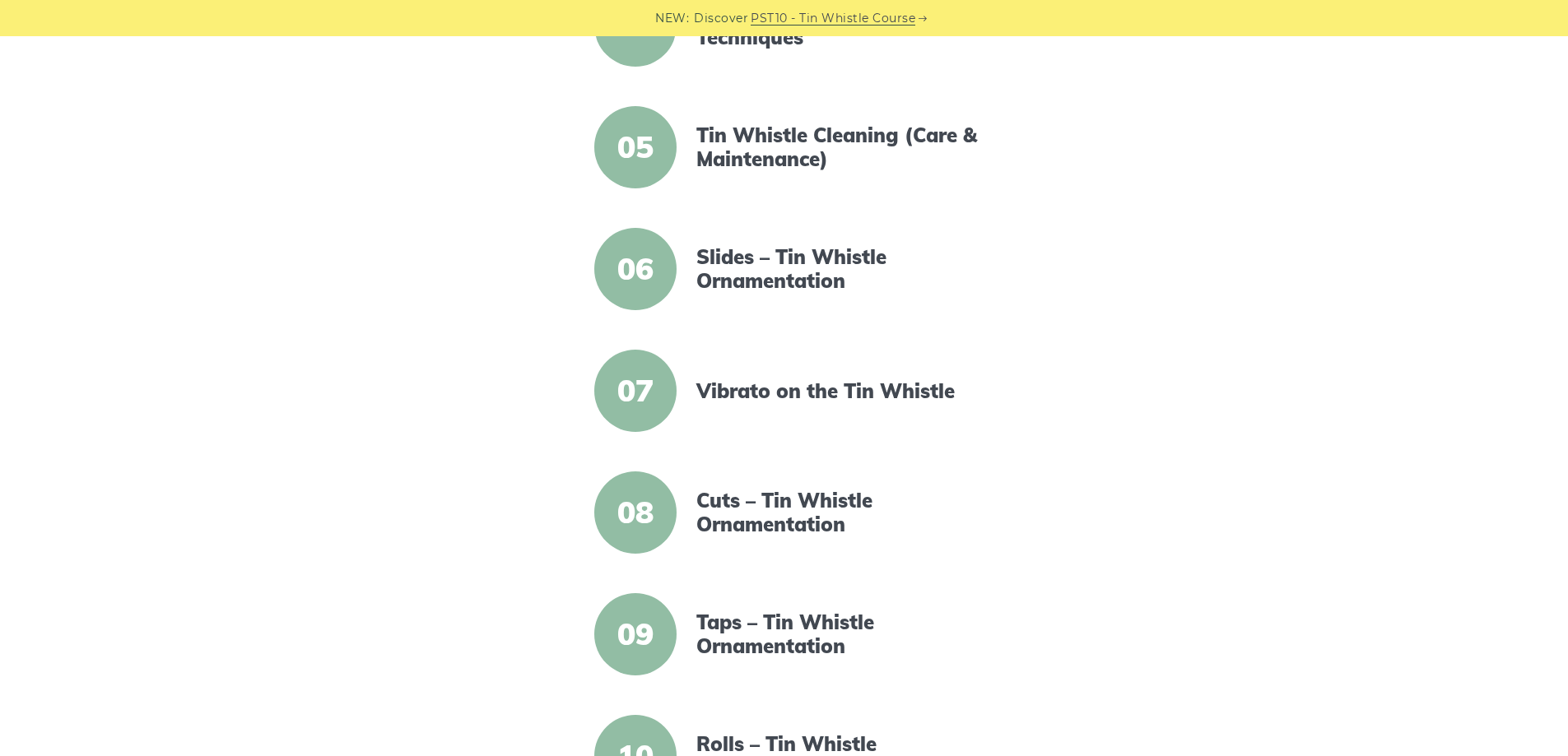
scroll to position [823, 0]
